Goal: Information Seeking & Learning: Learn about a topic

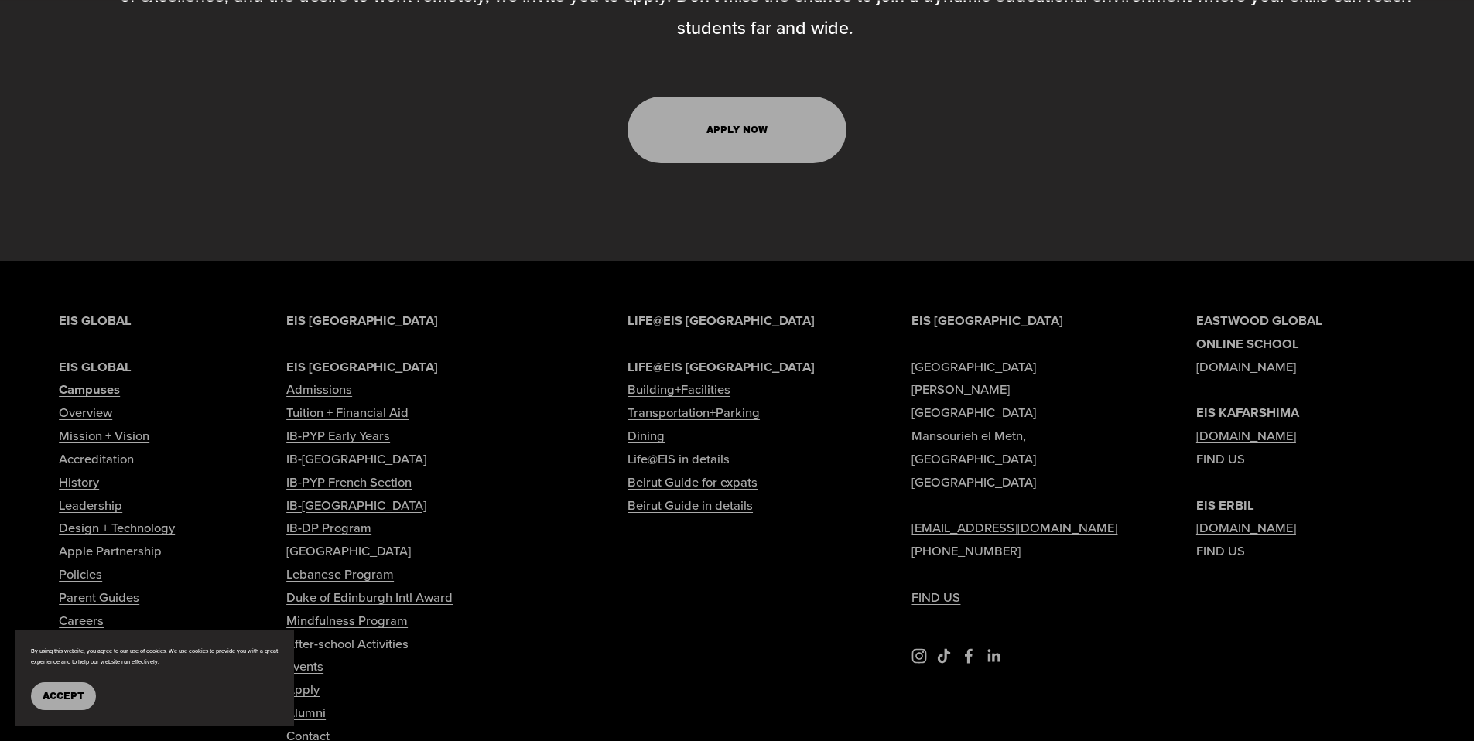
scroll to position [7583, 0]
click at [313, 401] on link "Tuition + Financial Aid" at bounding box center [347, 412] width 122 height 23
type input "*****"
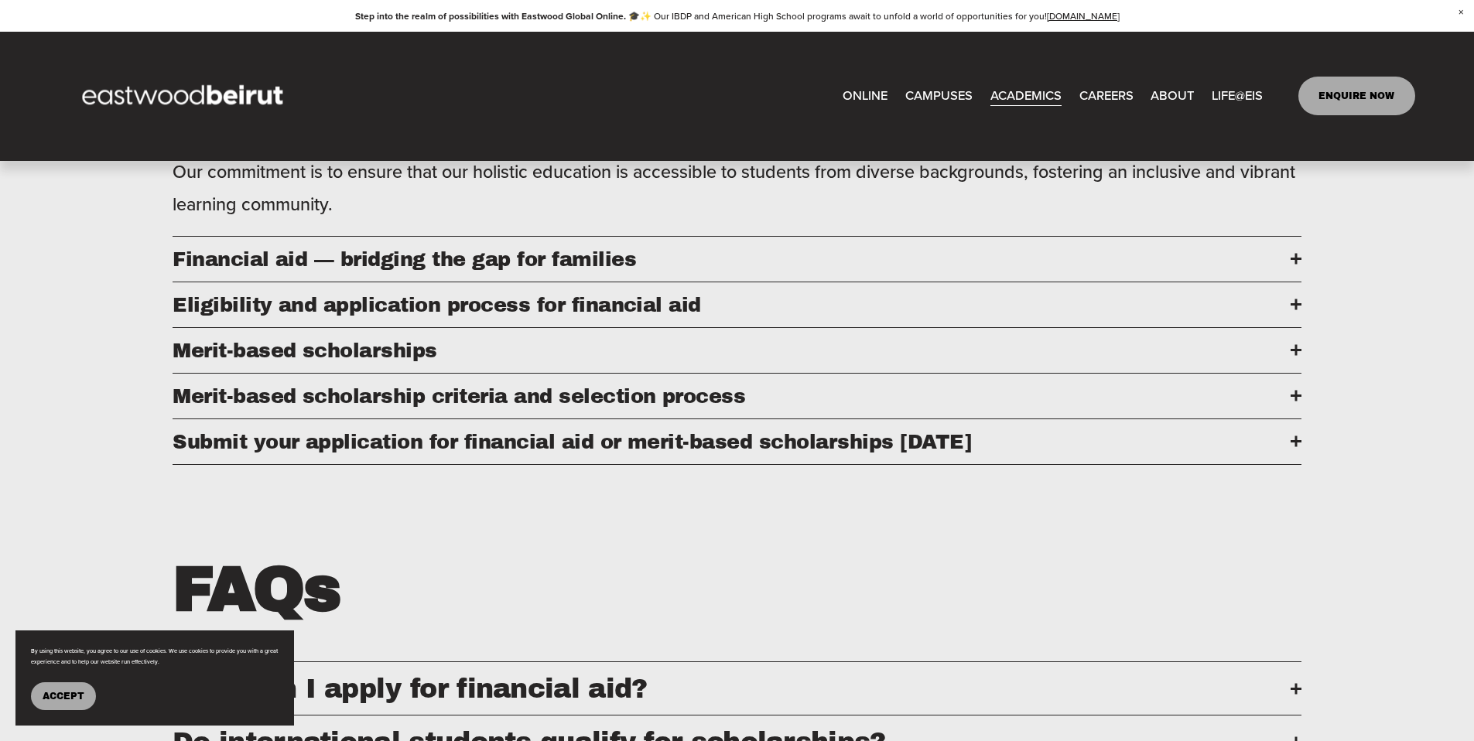
scroll to position [851, 0]
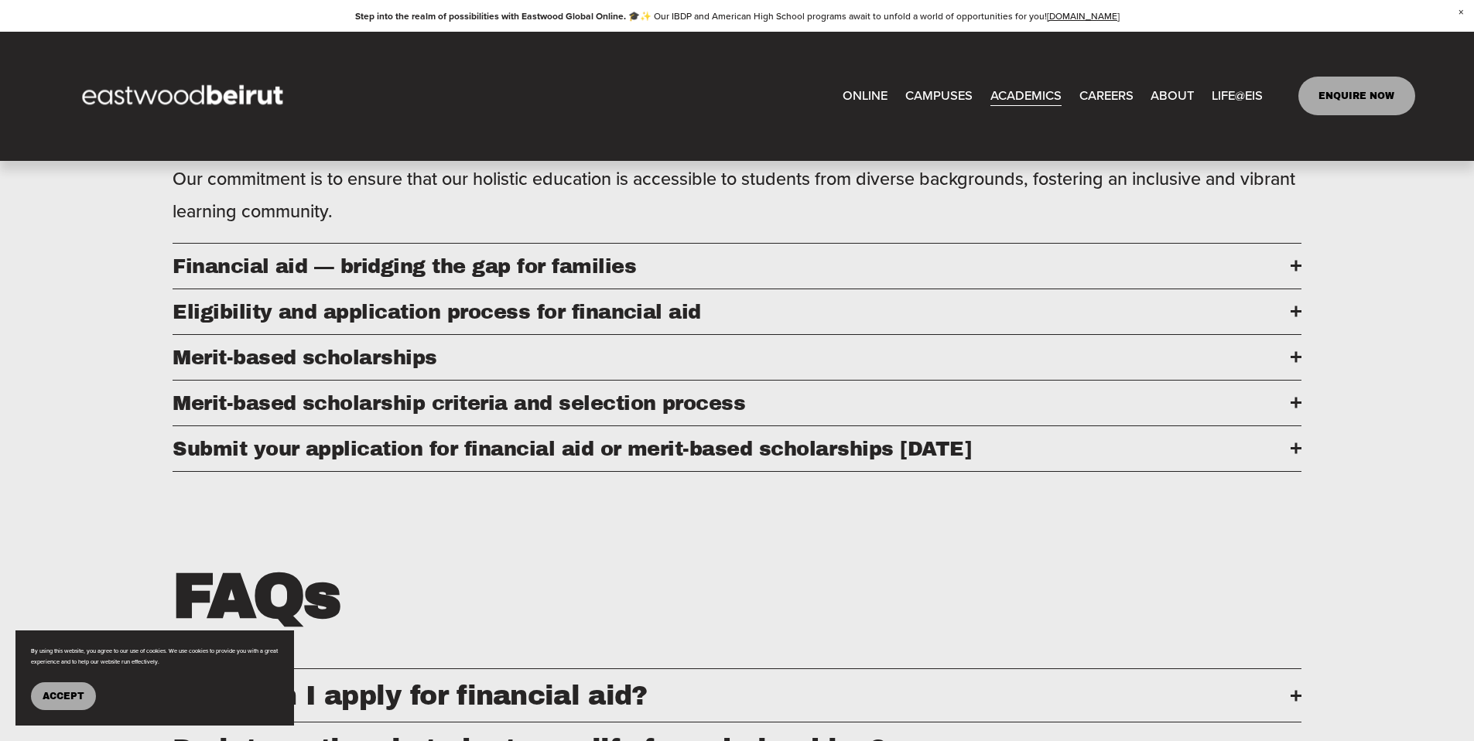
click at [516, 277] on span "Financial aid — bridging the gap for families" at bounding box center [732, 266] width 1118 height 22
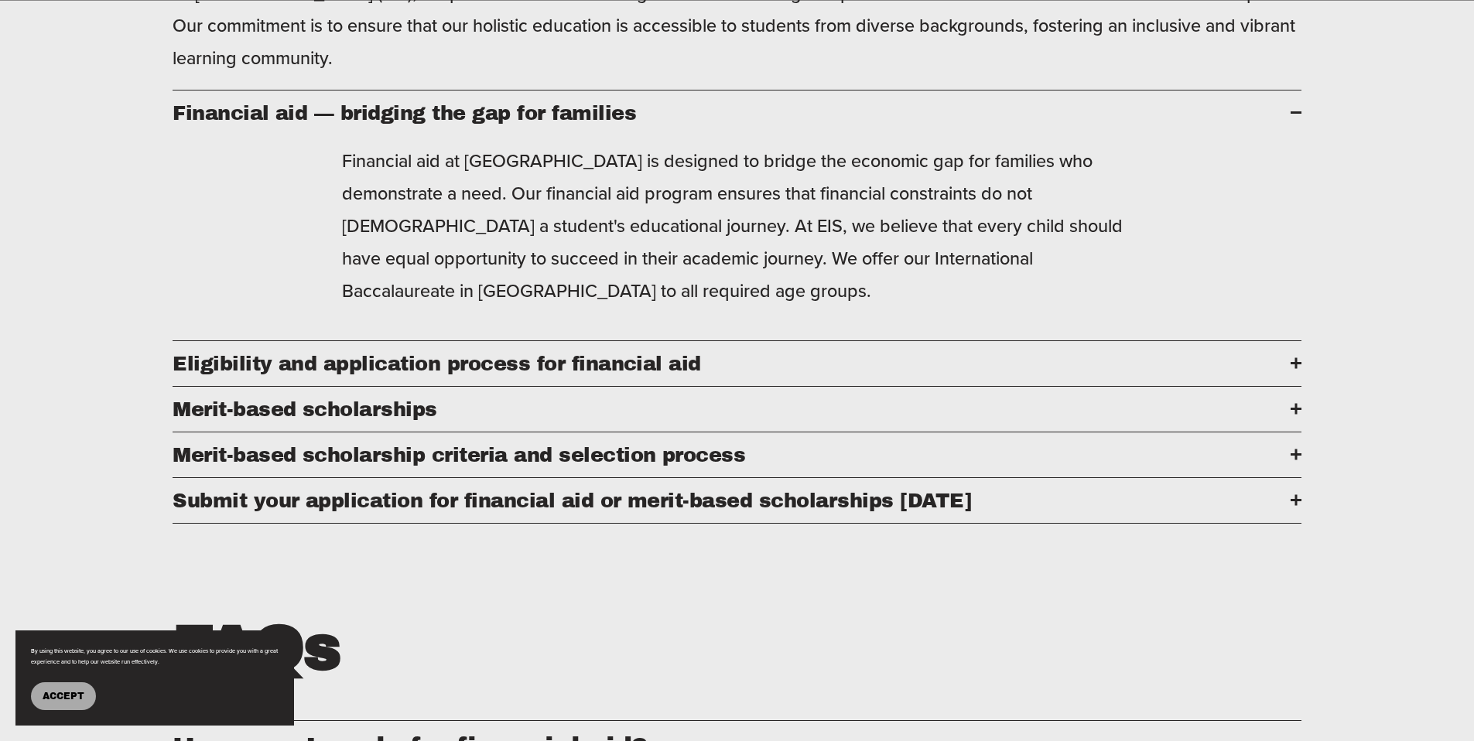
scroll to position [1083, 0]
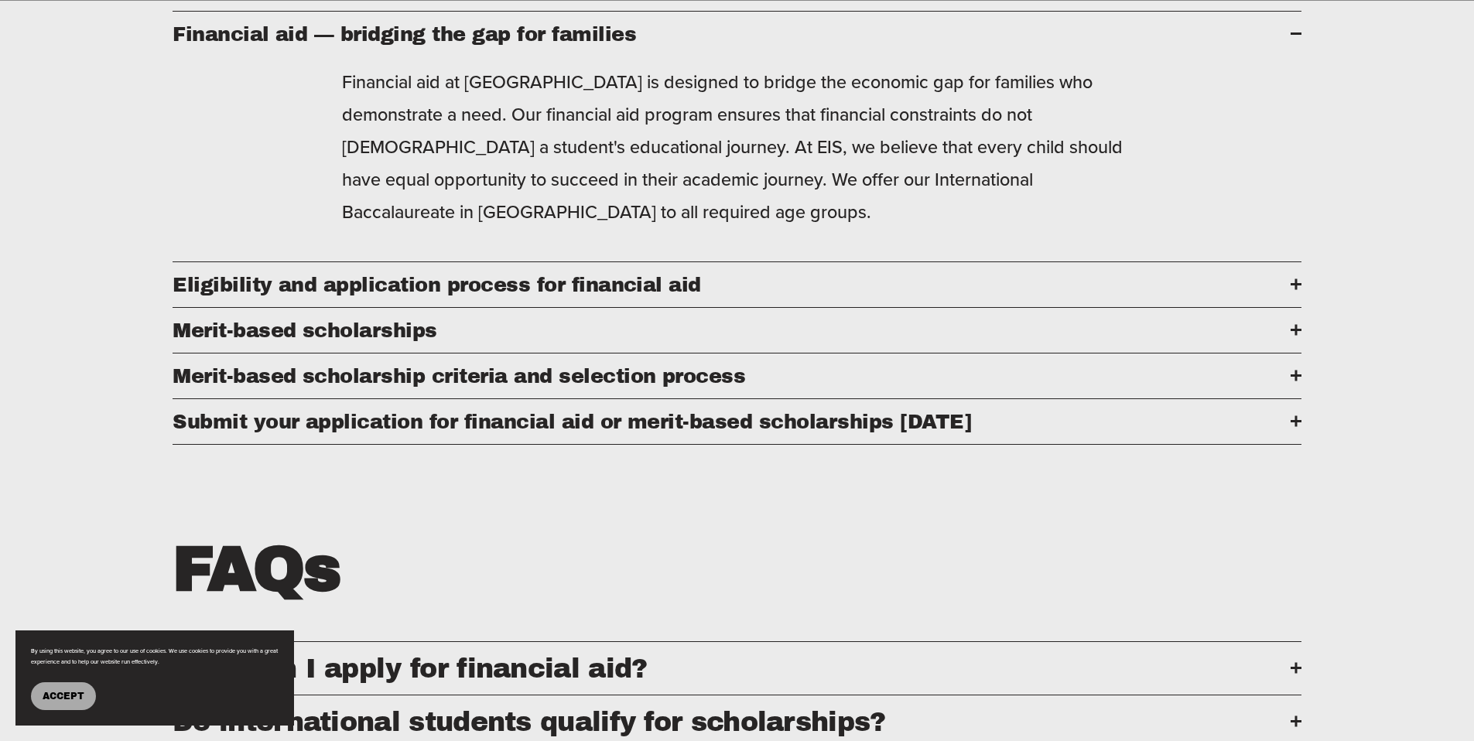
click at [522, 296] on span "Eligibility and application process for financial aid" at bounding box center [732, 285] width 1118 height 22
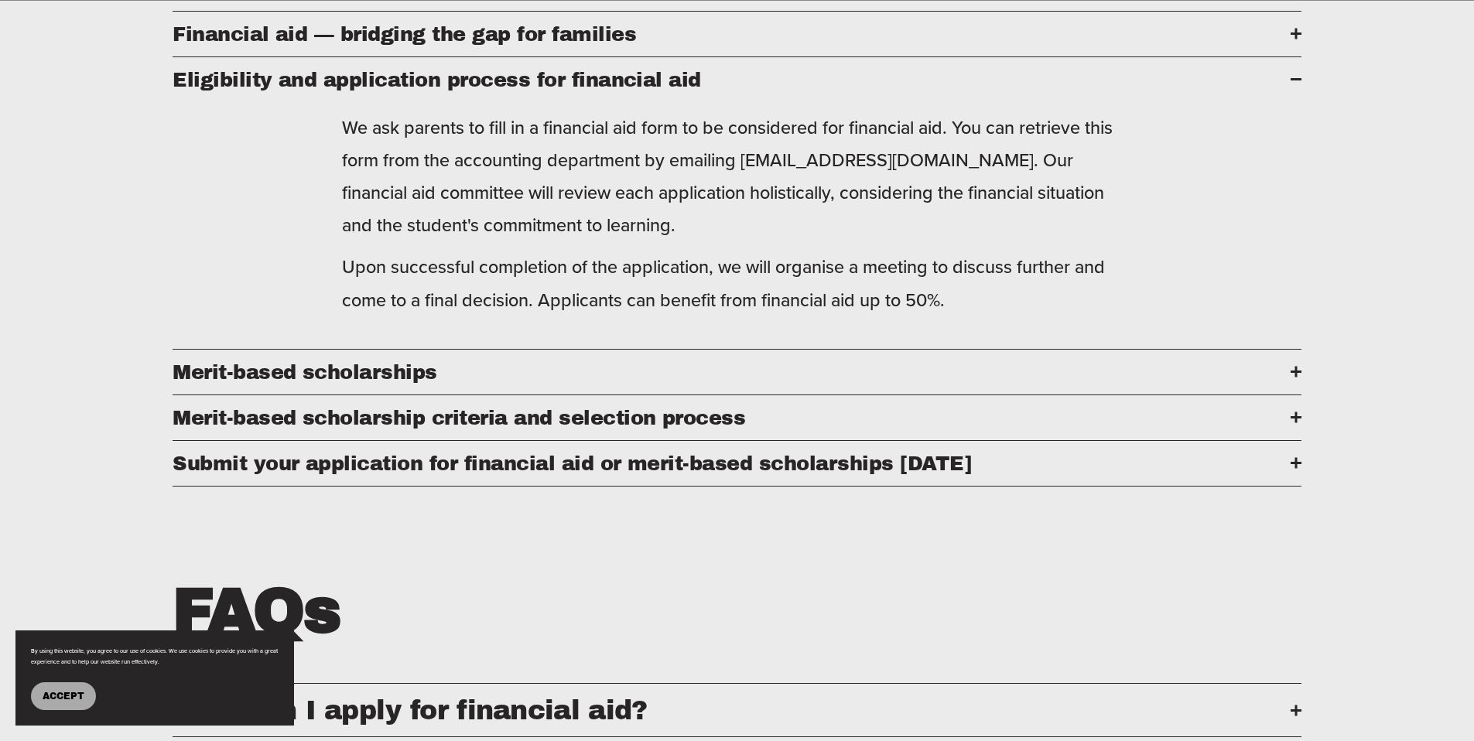
click at [704, 383] on span "Merit-based scholarships" at bounding box center [732, 372] width 1118 height 22
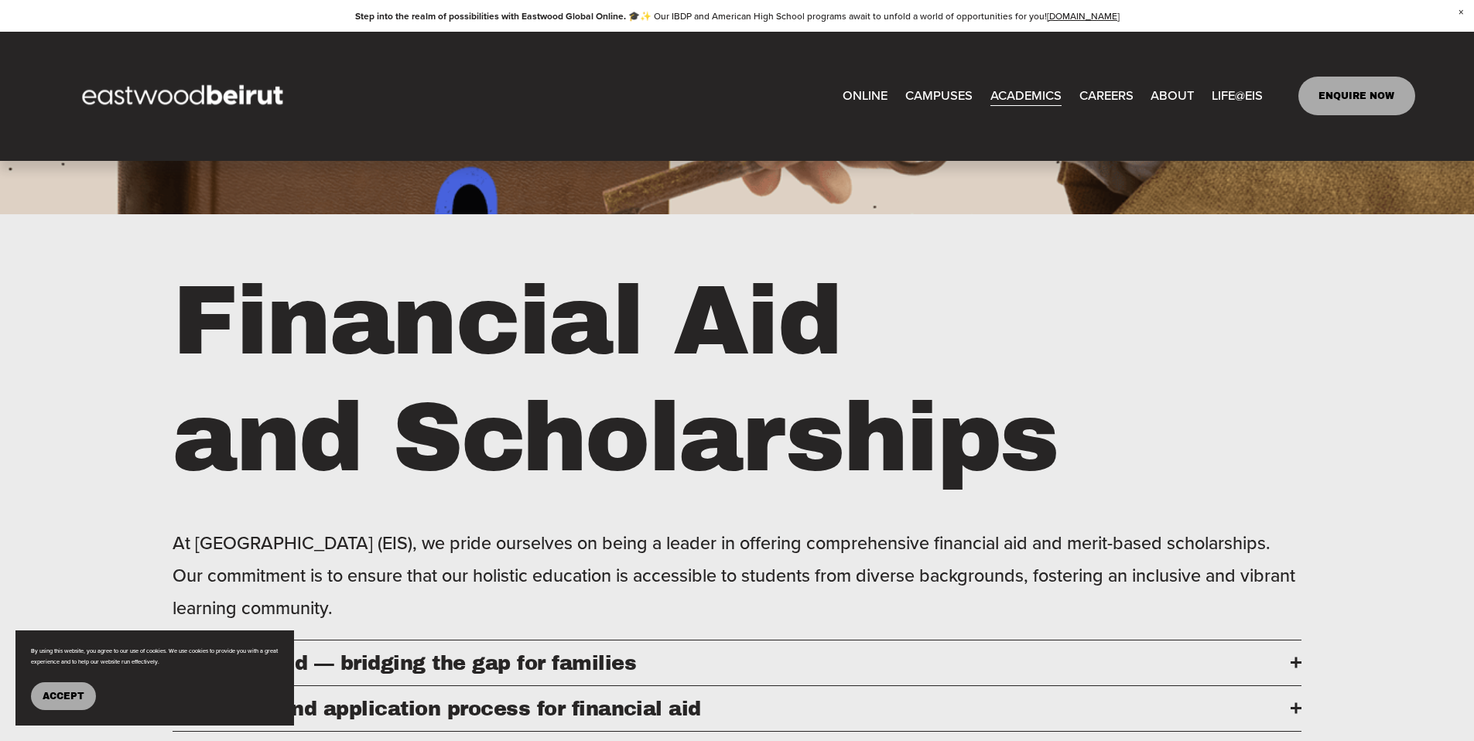
scroll to position [155, 0]
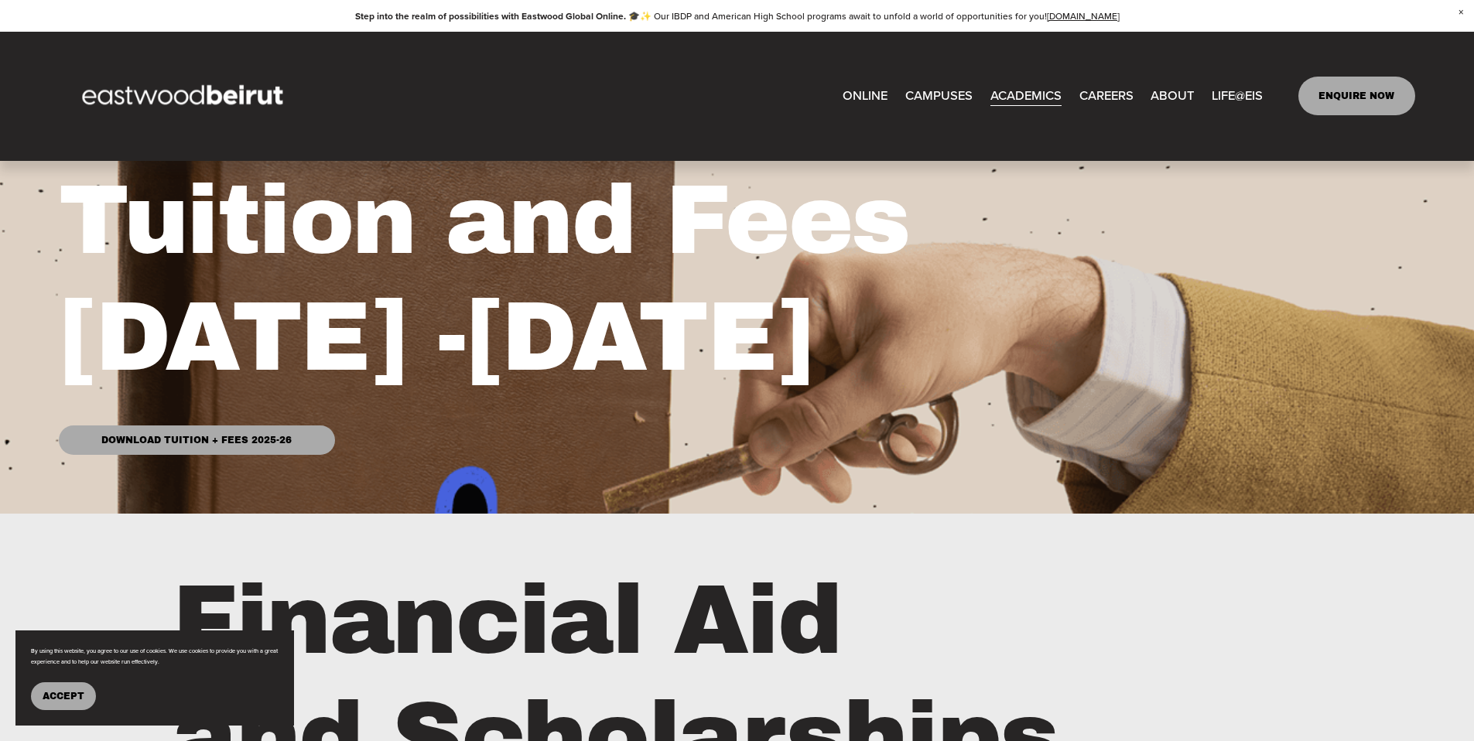
click at [200, 440] on link "Download Tuition + Fees 2025-26" at bounding box center [196, 440] width 275 height 29
